Goal: Task Accomplishment & Management: Use online tool/utility

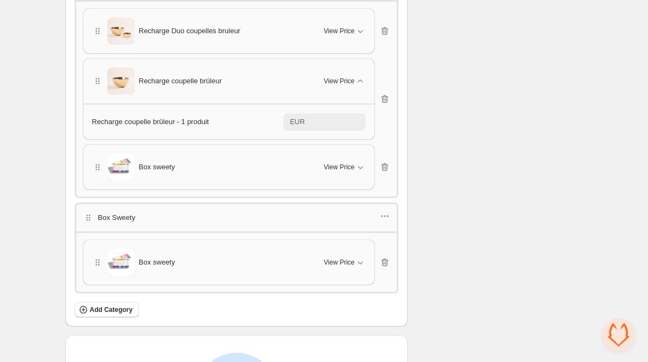
scroll to position [3552, 0]
click at [390, 256] on icon "button" at bounding box center [384, 261] width 11 height 11
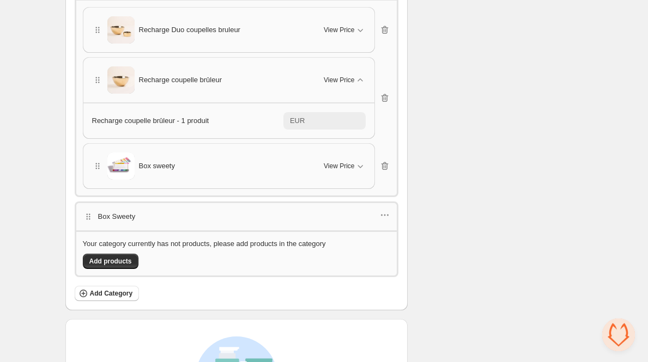
click at [385, 202] on div "Box Sweety" at bounding box center [237, 216] width 324 height 29
click at [392, 202] on div "Box Sweety" at bounding box center [237, 216] width 324 height 29
click at [385, 215] on icon "button" at bounding box center [385, 216] width 2 height 2
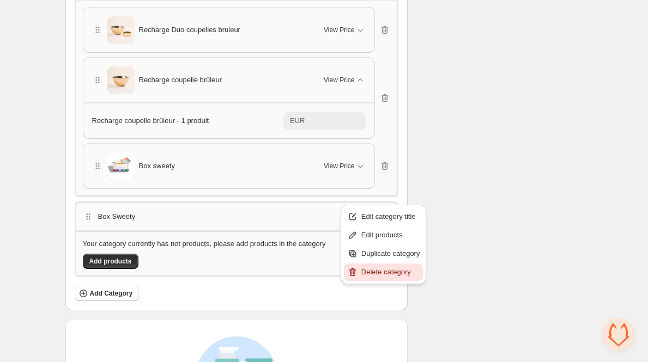
click at [386, 277] on span "Delete category" at bounding box center [390, 272] width 59 height 11
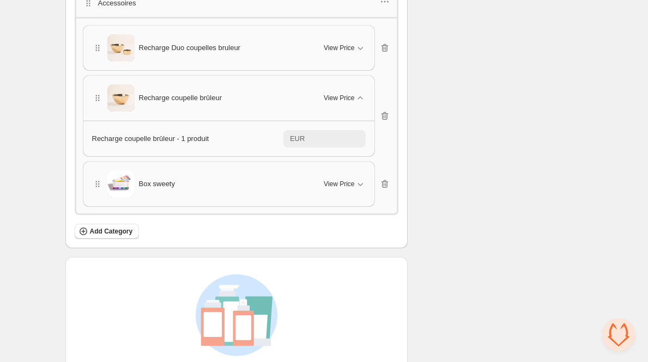
scroll to position [3529, 0]
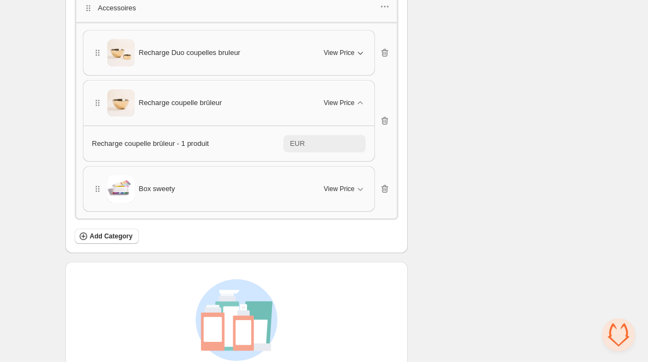
click at [335, 49] on span "View Price" at bounding box center [339, 53] width 31 height 9
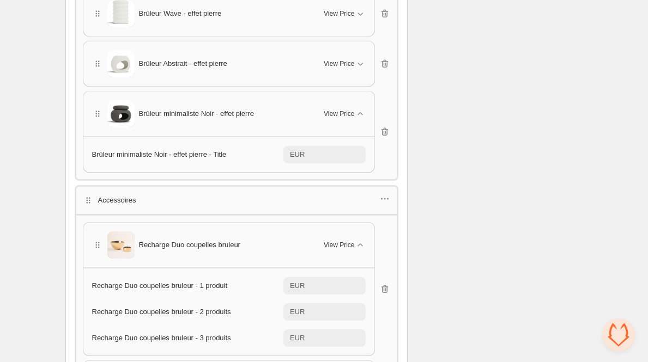
scroll to position [3335, 0]
click at [212, 110] on span "Brûleur minimaliste Noir - effet pierre" at bounding box center [196, 115] width 115 height 11
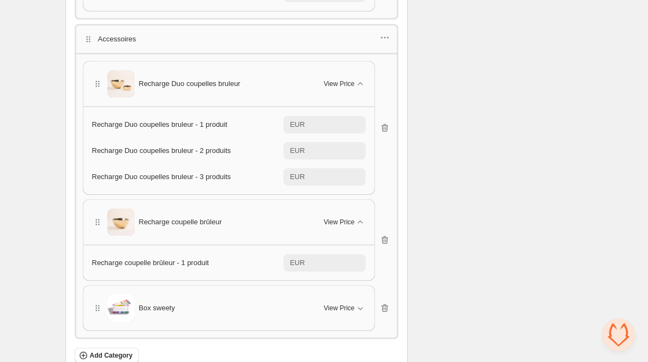
scroll to position [3498, 0]
click at [331, 217] on span "View Price" at bounding box center [339, 221] width 31 height 9
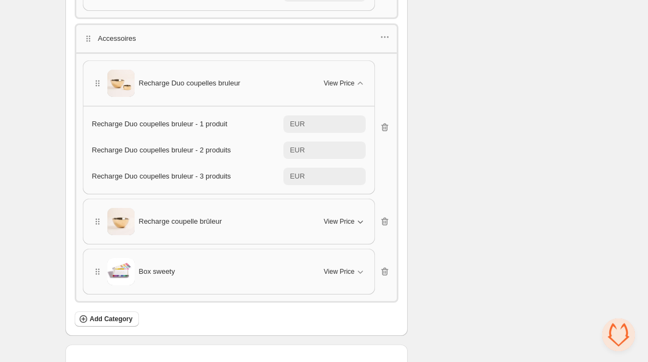
click at [331, 217] on span "View Price" at bounding box center [339, 221] width 31 height 9
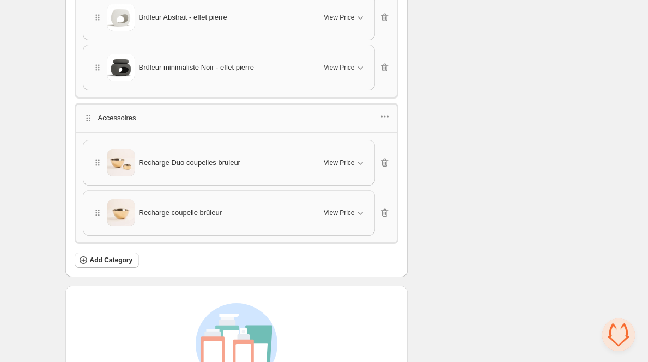
scroll to position [2432, 0]
